Goal: Task Accomplishment & Management: Complete application form

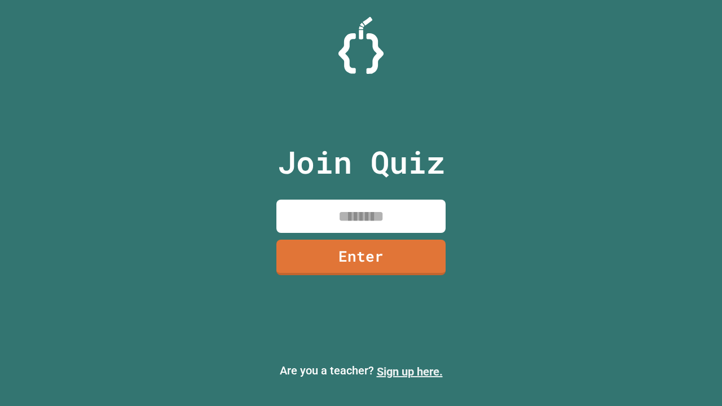
click at [409, 372] on link "Sign up here." at bounding box center [410, 372] width 66 height 14
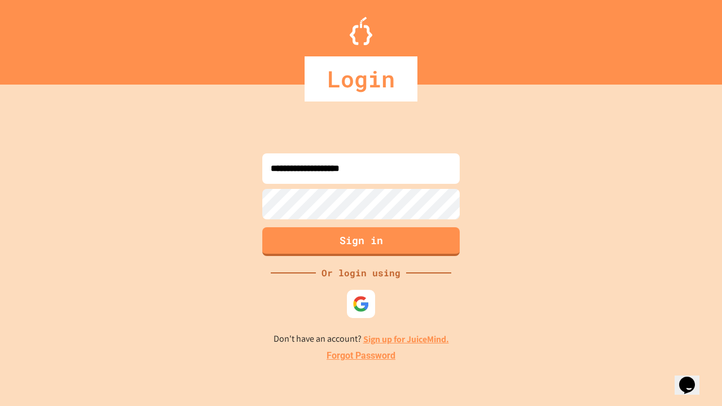
type input "**********"
